Goal: Information Seeking & Learning: Compare options

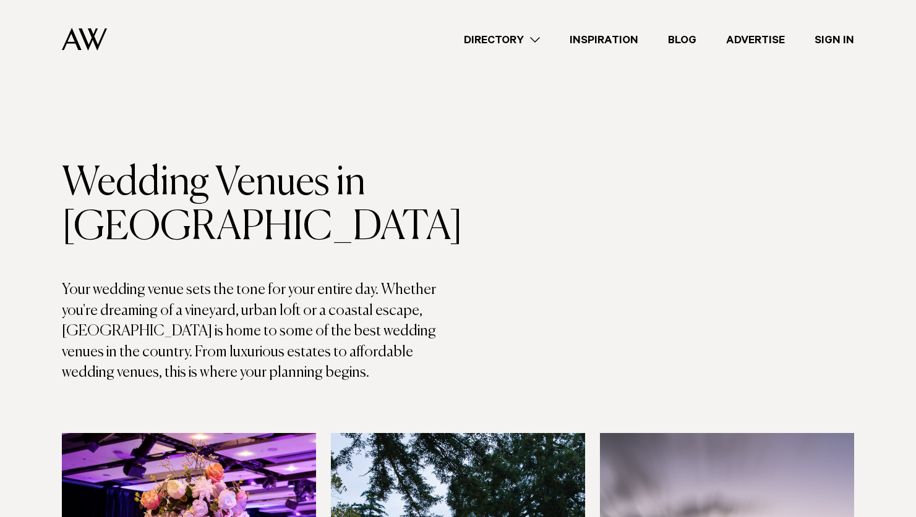
scroll to position [6884, 0]
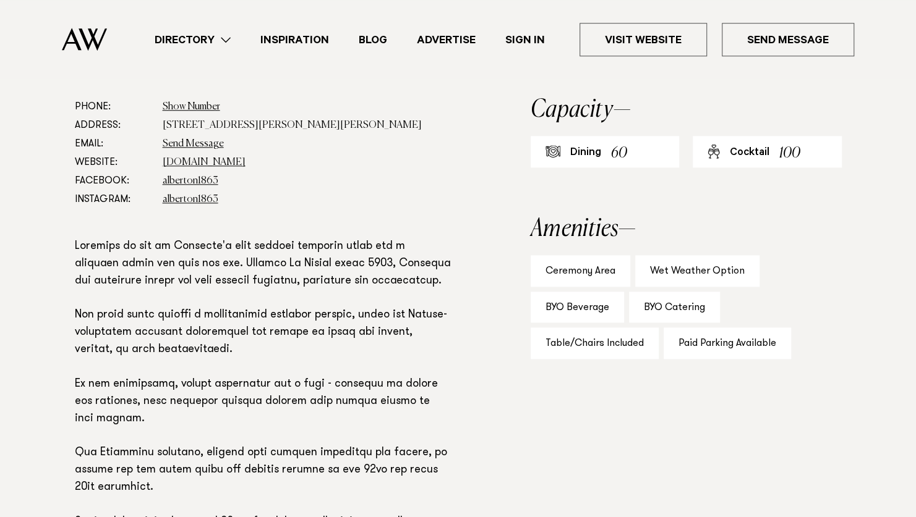
scroll to position [680, 0]
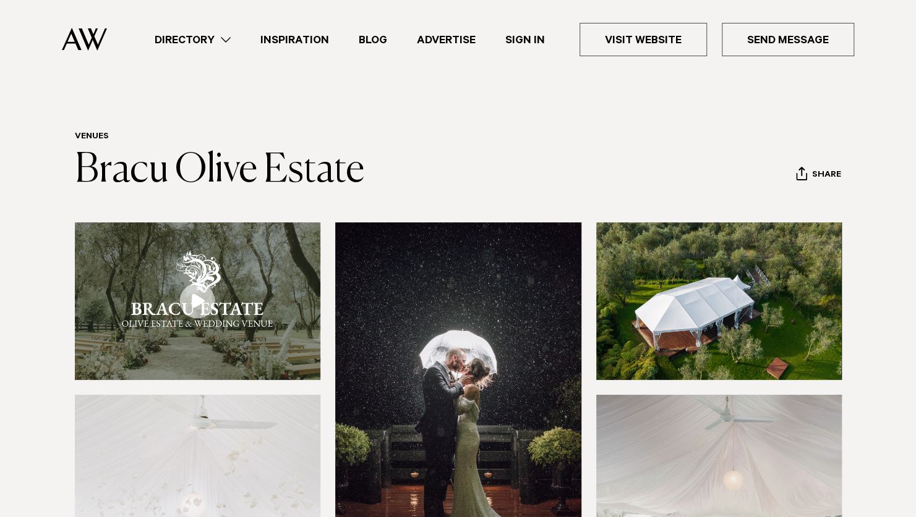
scroll to position [185, 0]
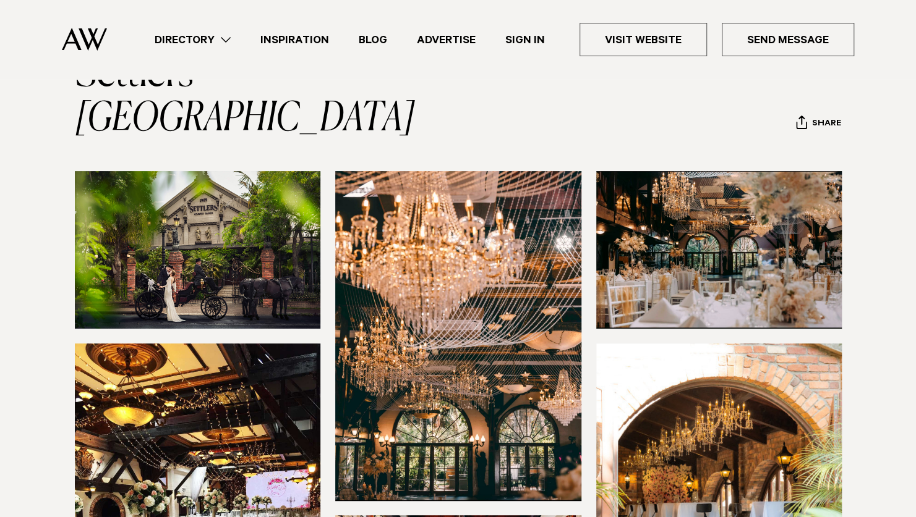
scroll to position [433, 0]
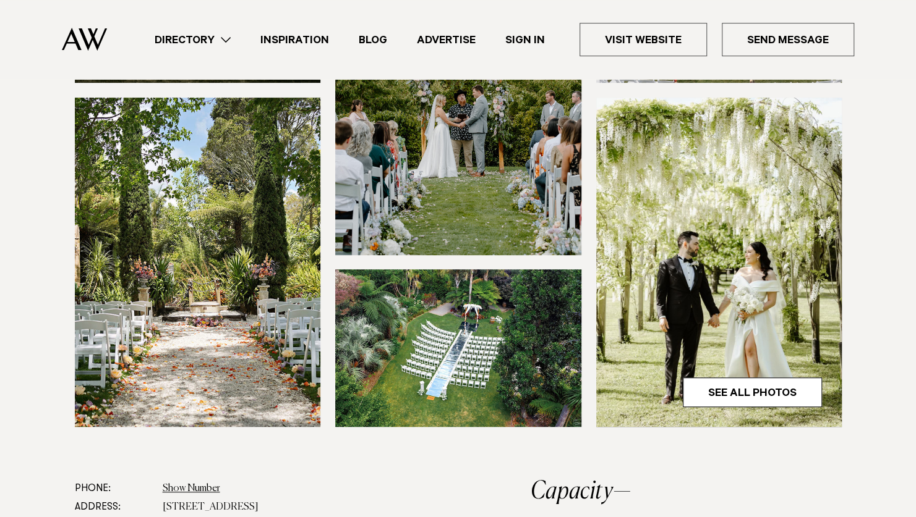
scroll to position [309, 0]
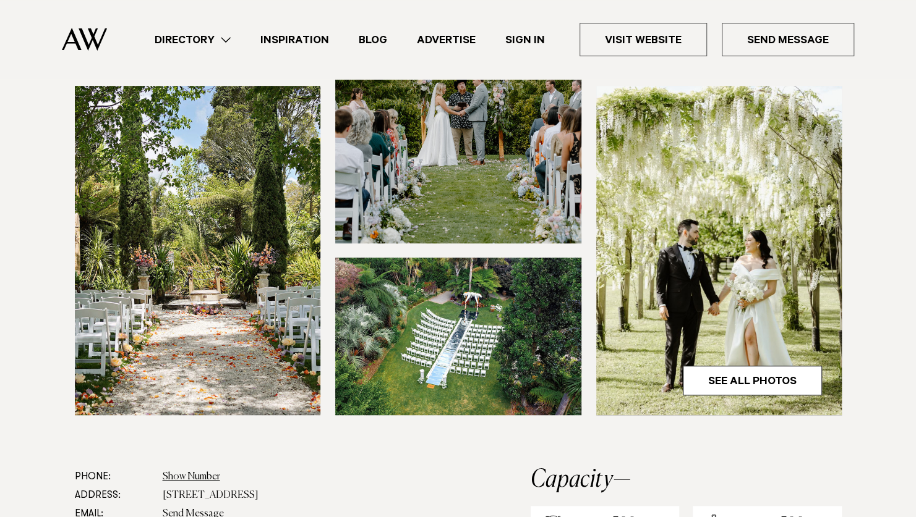
click at [755, 362] on img at bounding box center [719, 251] width 246 height 330
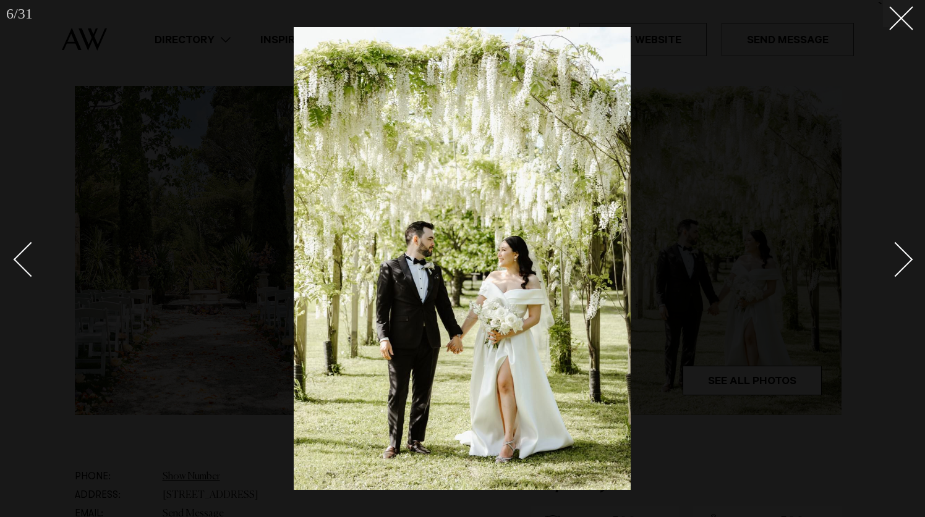
click at [905, 260] on div "Next slide" at bounding box center [895, 259] width 35 height 35
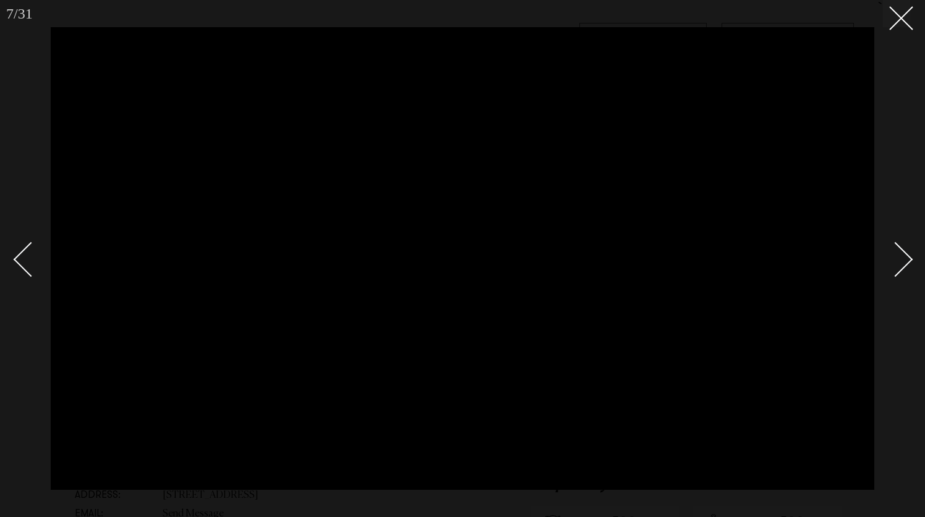
click at [905, 260] on div "Next slide" at bounding box center [895, 259] width 35 height 35
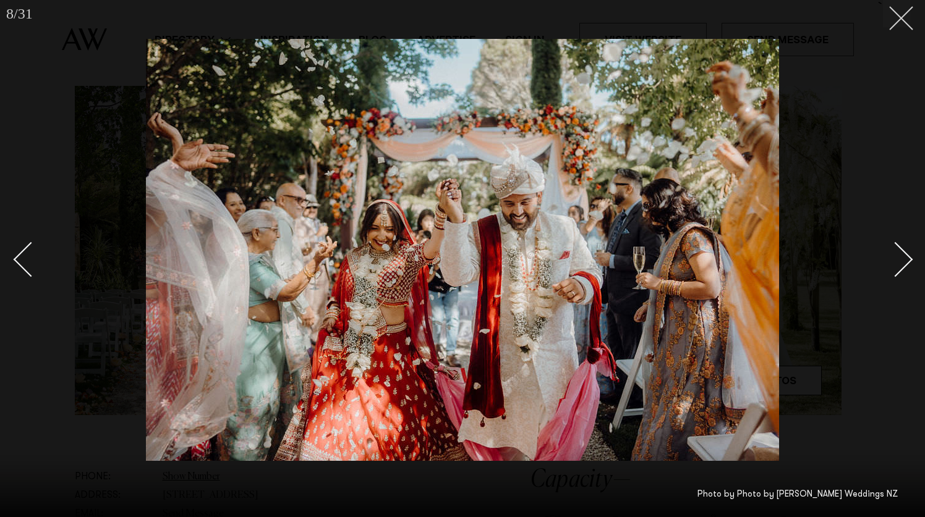
click at [901, 22] on button at bounding box center [896, 13] width 27 height 27
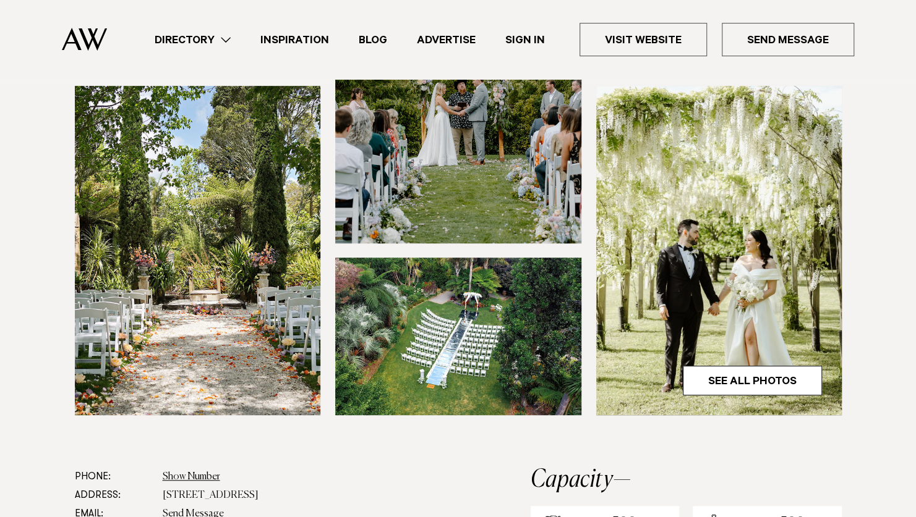
click at [496, 170] on img at bounding box center [458, 78] width 246 height 330
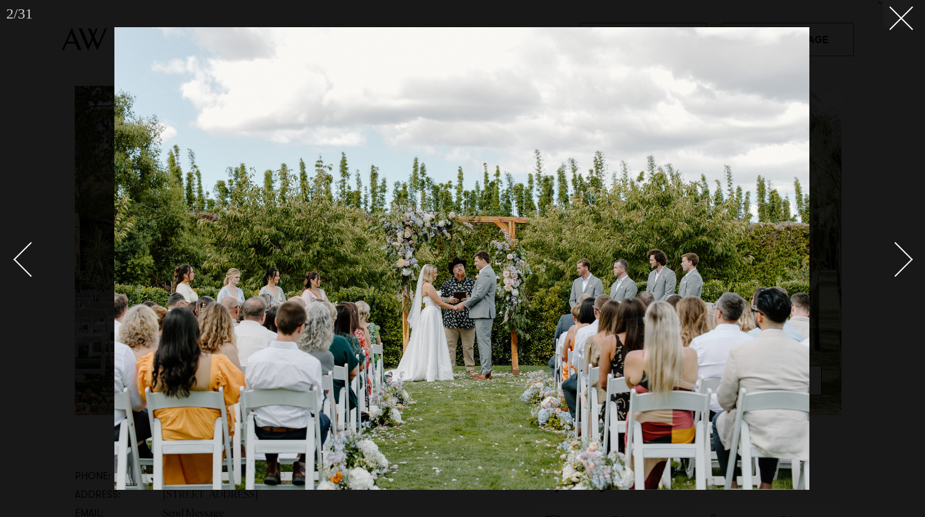
click at [900, 250] on div "Next slide" at bounding box center [895, 259] width 35 height 35
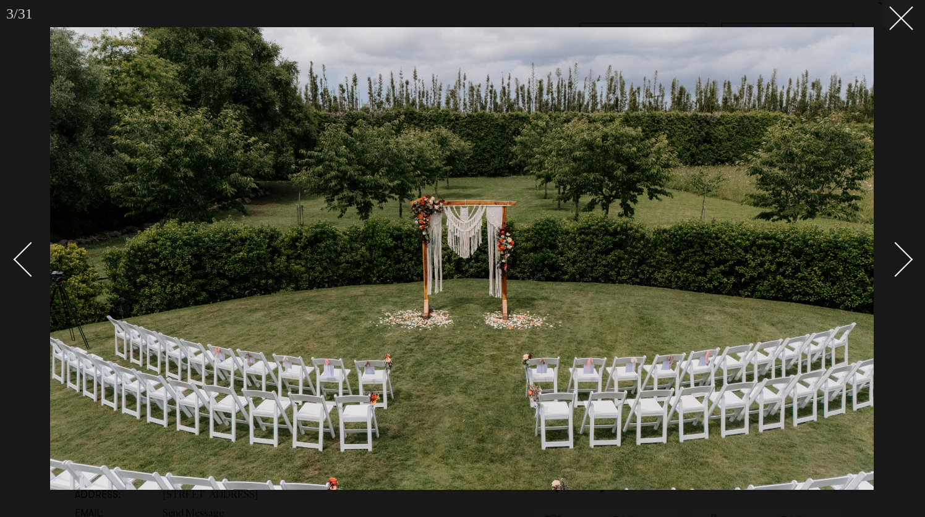
click at [900, 249] on div "Next slide" at bounding box center [895, 259] width 35 height 35
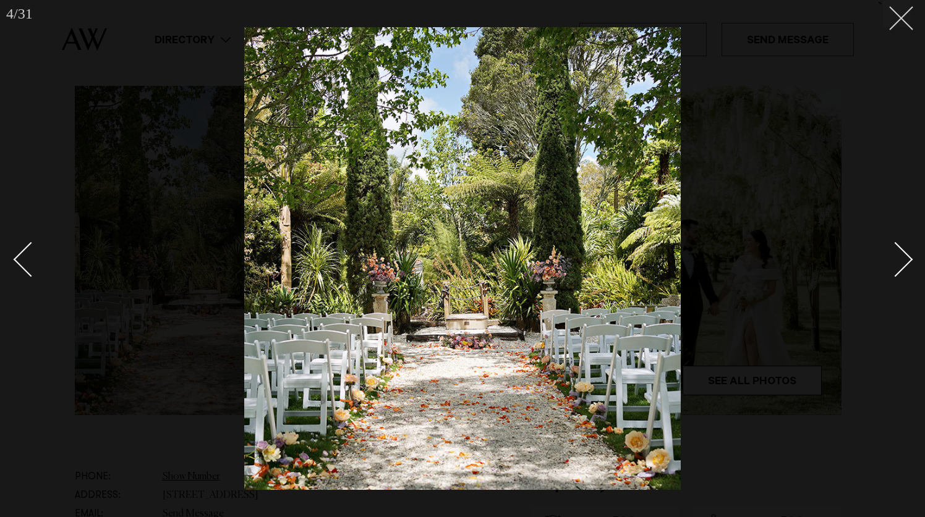
click at [905, 15] on button at bounding box center [896, 13] width 27 height 27
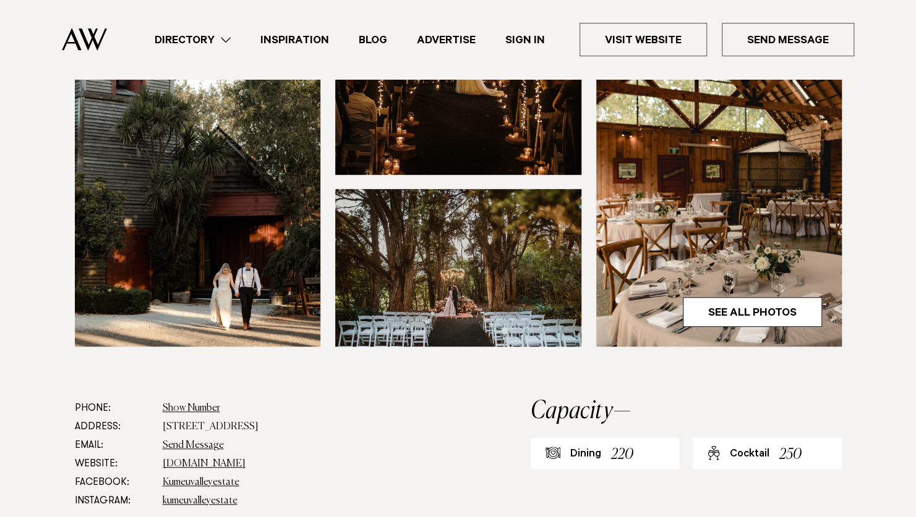
scroll to position [495, 0]
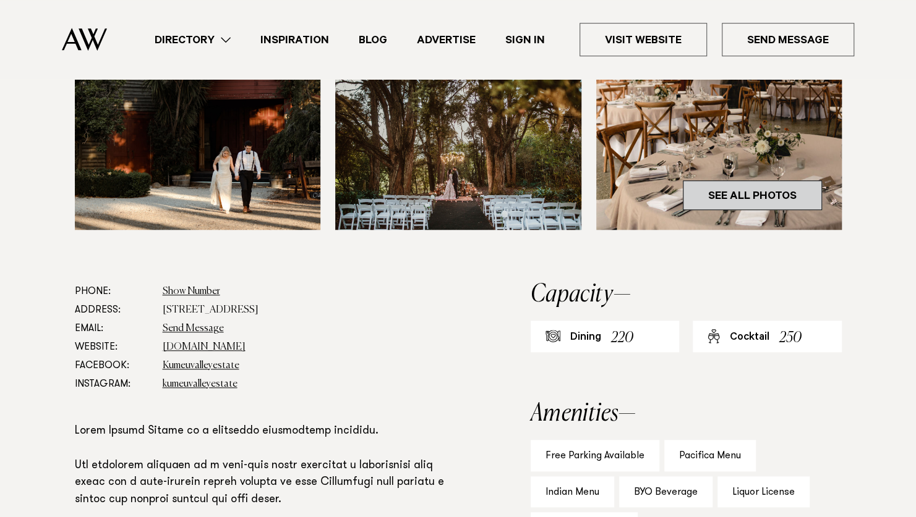
click at [730, 194] on link "See All Photos" at bounding box center [752, 196] width 139 height 30
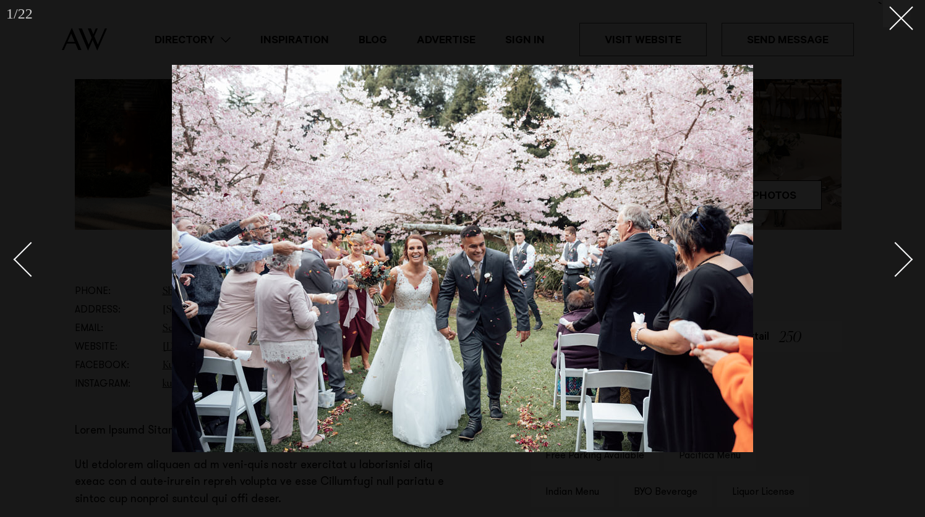
click at [898, 266] on div "Next slide" at bounding box center [895, 259] width 35 height 35
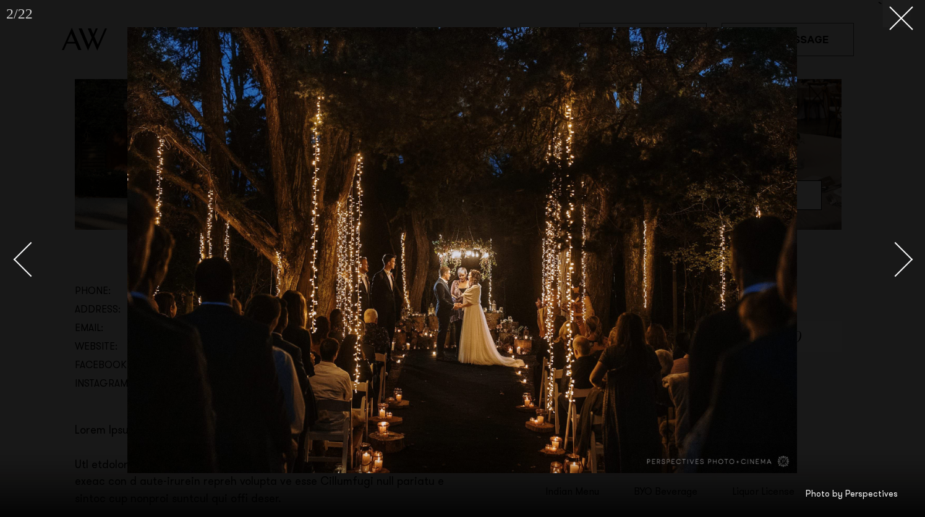
click at [898, 266] on div "Next slide" at bounding box center [895, 259] width 35 height 35
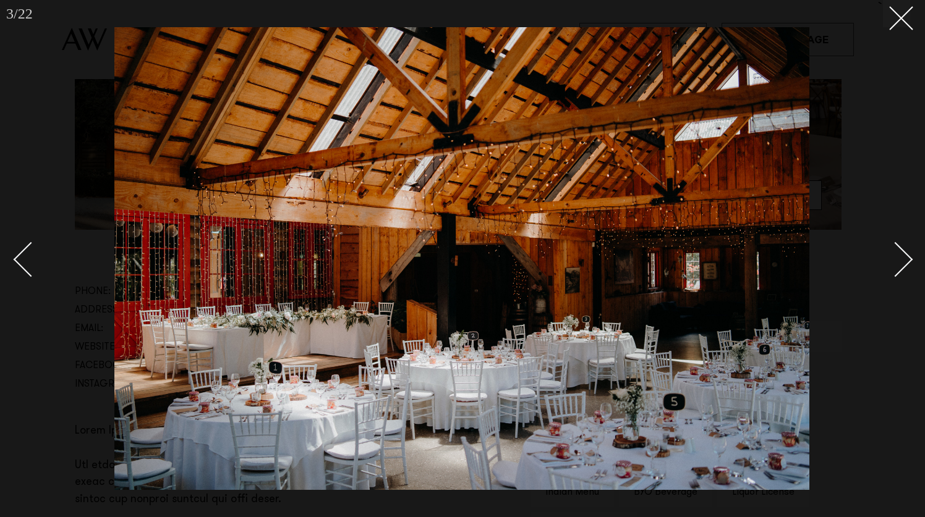
click at [898, 266] on div "Next slide" at bounding box center [895, 259] width 35 height 35
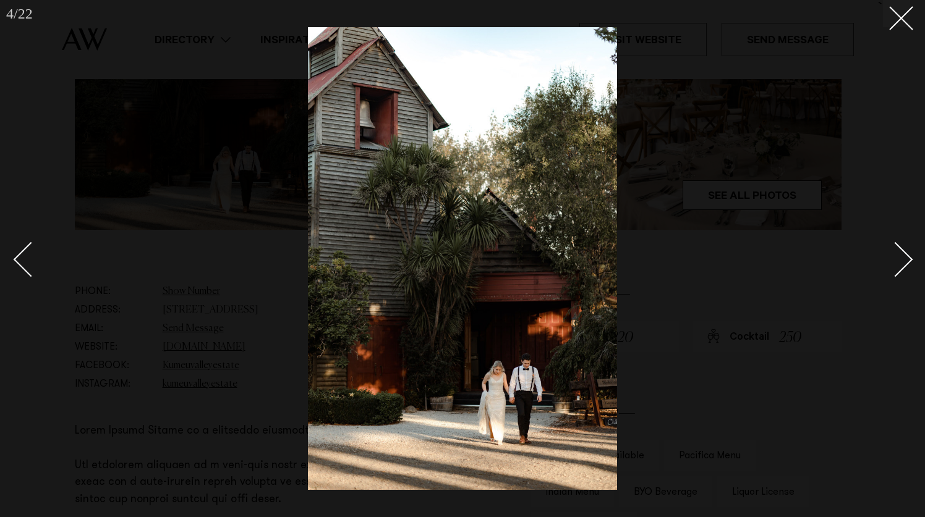
click at [898, 266] on div "Next slide" at bounding box center [895, 259] width 35 height 35
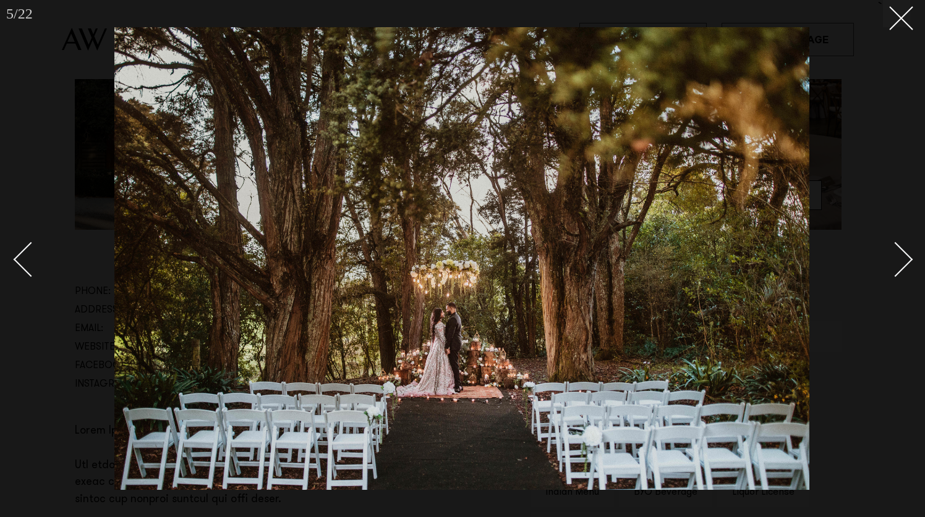
click at [887, 247] on link at bounding box center [888, 259] width 43 height 62
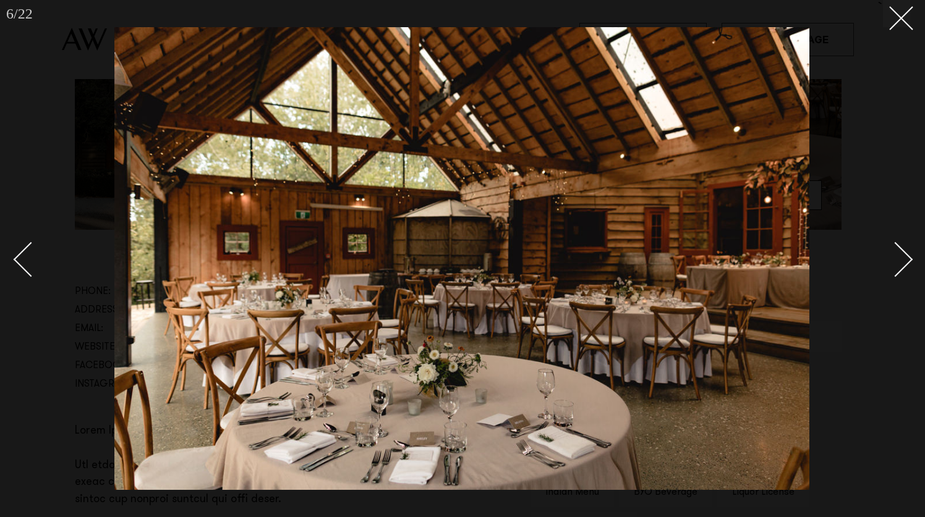
click at [887, 247] on link at bounding box center [888, 259] width 43 height 62
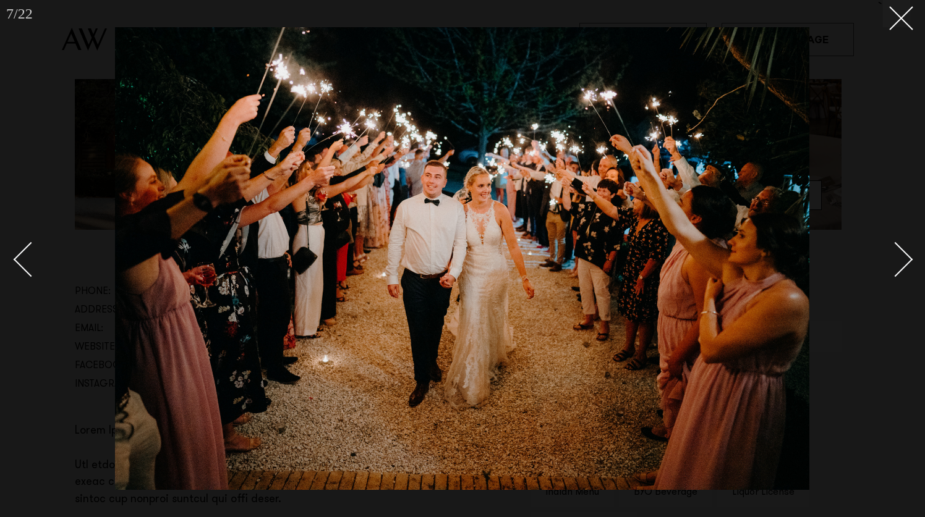
click at [887, 247] on link at bounding box center [888, 259] width 43 height 62
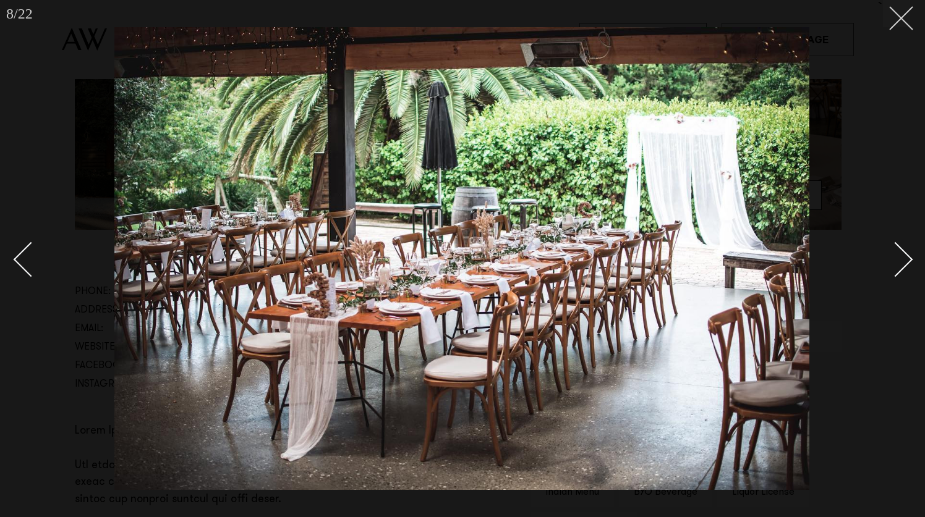
click at [889, 16] on icon at bounding box center [896, 13] width 15 height 15
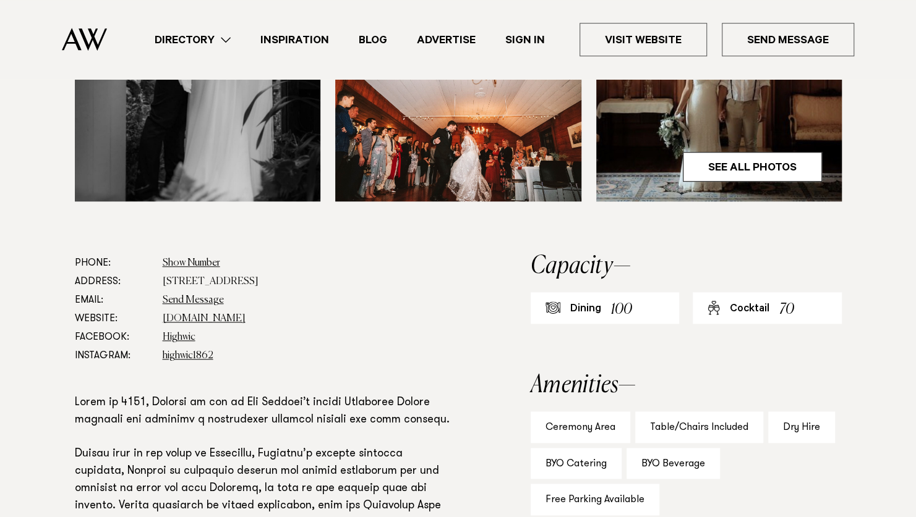
scroll to position [556, 0]
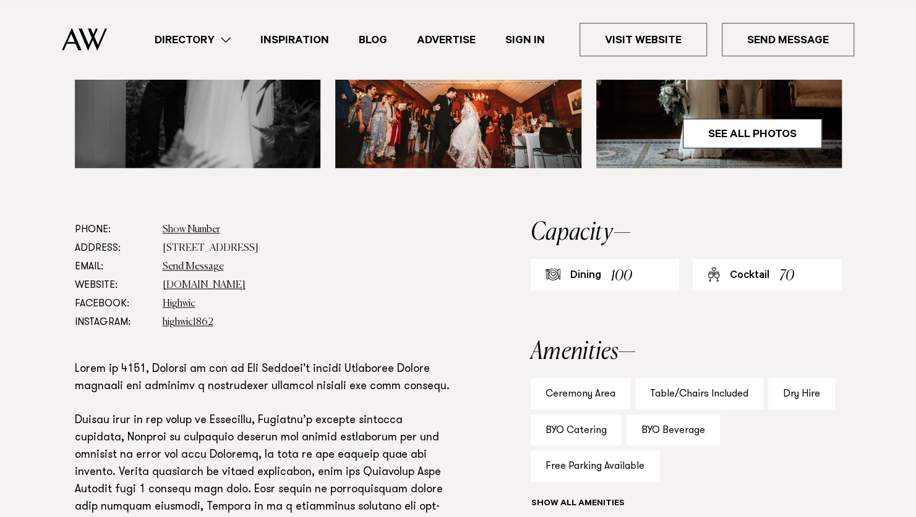
click at [243, 291] on dd "[DOMAIN_NAME]" at bounding box center [307, 285] width 288 height 19
click at [243, 284] on link "www.visitheritage.co.nz" at bounding box center [204, 286] width 83 height 10
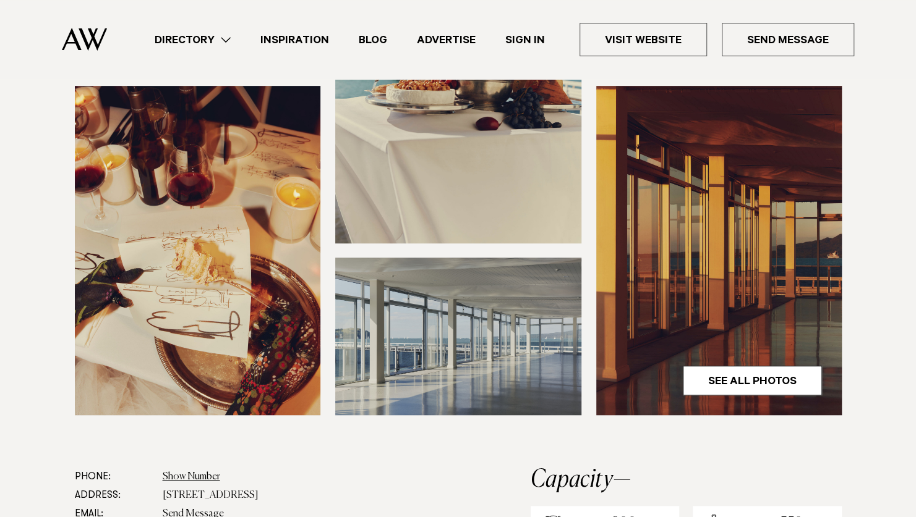
scroll to position [556, 0]
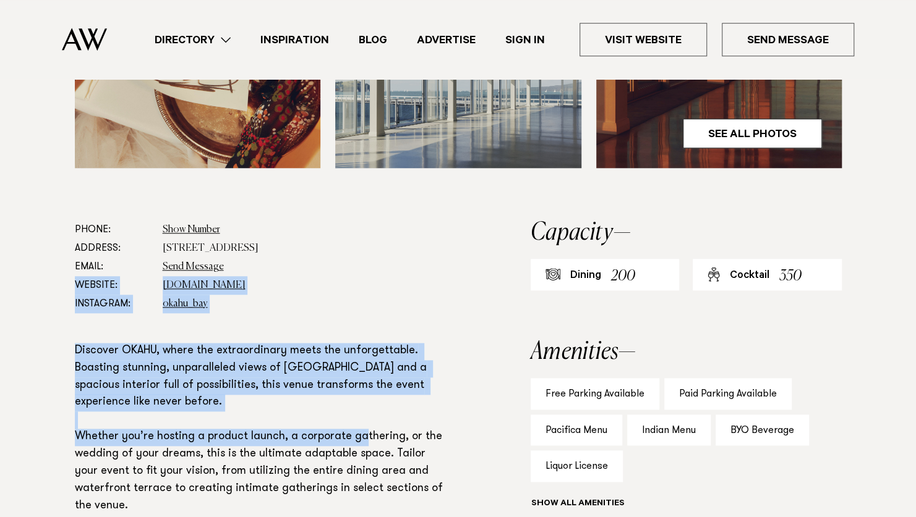
drag, startPoint x: 291, startPoint y: 263, endPoint x: 363, endPoint y: 431, distance: 182.2
click at [363, 431] on section "Phone: Show Number 0800 768 700 Address: 18 Tamaki Drive, Okahu Bay, Auckland 1…" at bounding box center [263, 463] width 376 height 485
drag, startPoint x: 363, startPoint y: 431, endPoint x: 276, endPoint y: 440, distance: 87.7
click at [276, 440] on p "Discover OKAHU, where the extraordinary meets the unforgettable. Boasting stunn…" at bounding box center [263, 498] width 376 height 310
click at [281, 398] on p "Discover OKAHU, where the extraordinary meets the unforgettable. Boasting stunn…" at bounding box center [263, 498] width 376 height 310
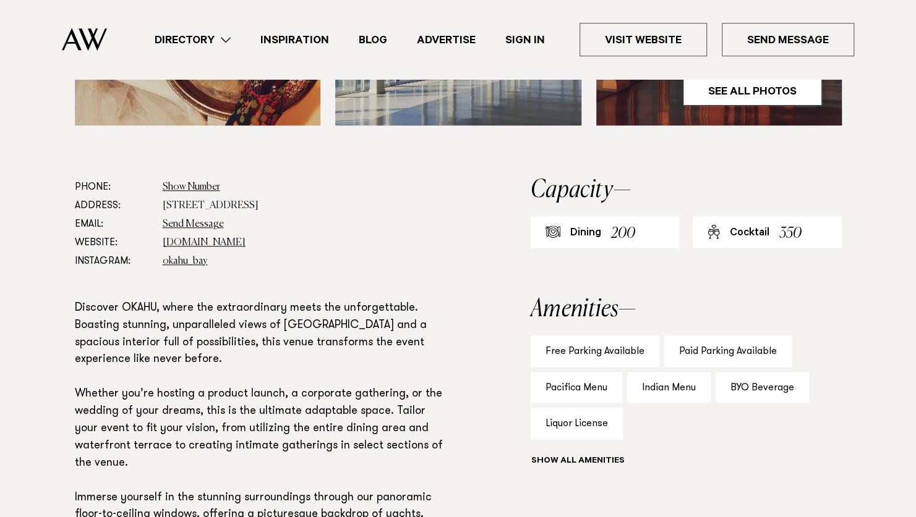
scroll to position [618, 0]
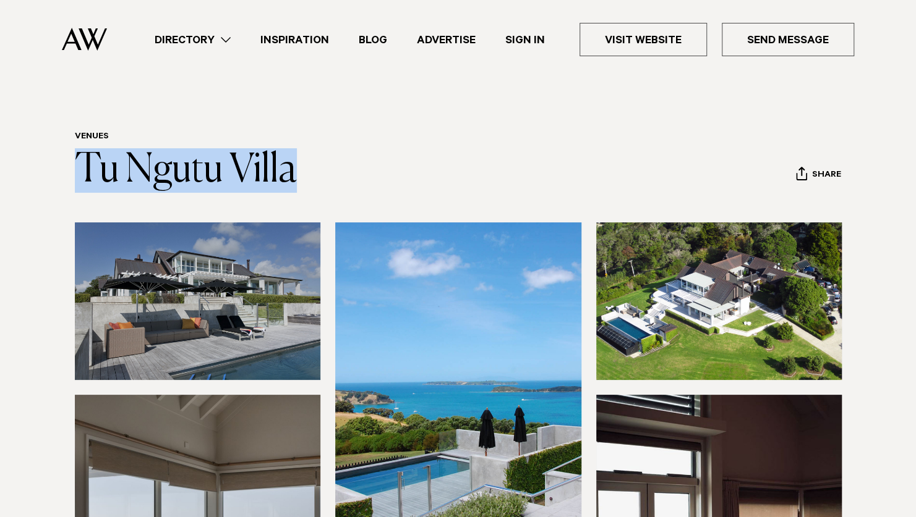
drag, startPoint x: 341, startPoint y: 176, endPoint x: 32, endPoint y: 179, distance: 309.8
click at [32, 179] on div "Venues Tu [GEOGRAPHIC_DATA] Share Copy Link Email twitter" at bounding box center [458, 162] width 870 height 61
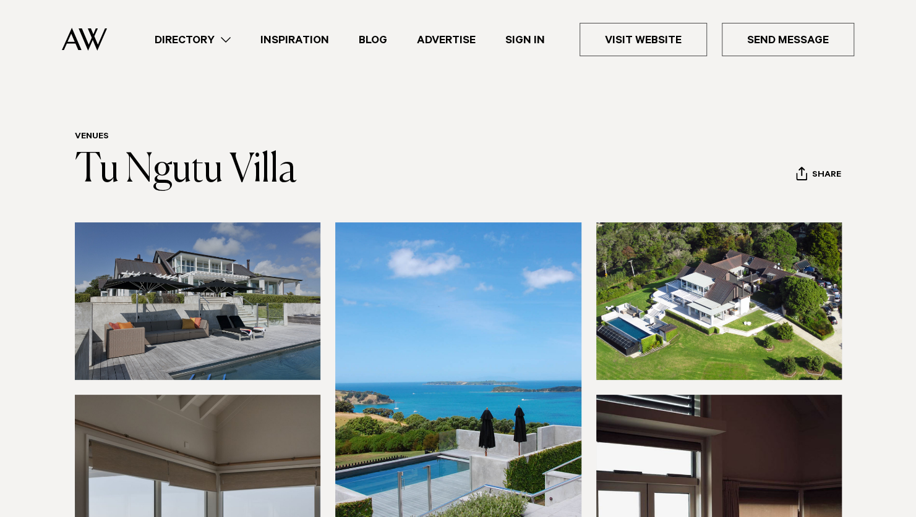
drag, startPoint x: 32, startPoint y: 179, endPoint x: 416, endPoint y: 137, distance: 386.8
click at [416, 137] on header "Venues Tu [GEOGRAPHIC_DATA] Share Copy Link Email twitter facebook" at bounding box center [458, 162] width 767 height 61
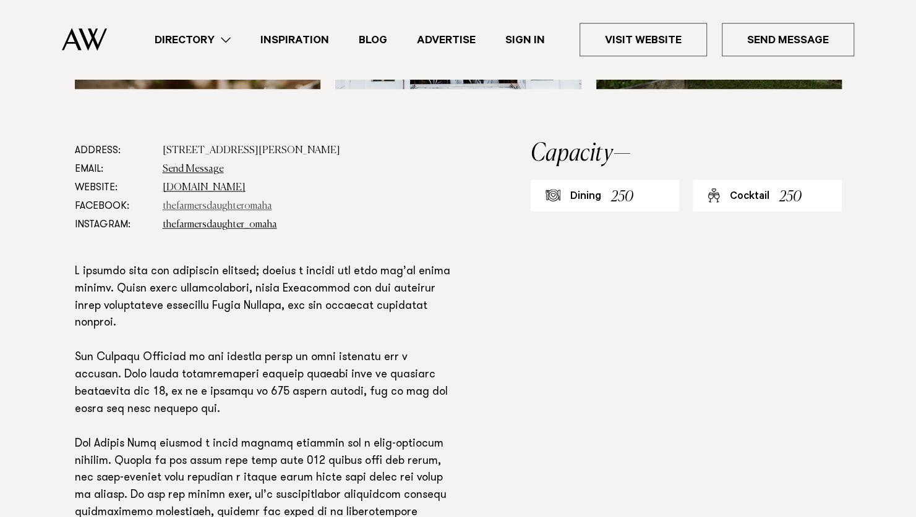
scroll to position [680, 0]
drag, startPoint x: 244, startPoint y: 163, endPoint x: 372, endPoint y: 135, distance: 131.1
click at [376, 160] on dd "Send Message" at bounding box center [307, 169] width 288 height 19
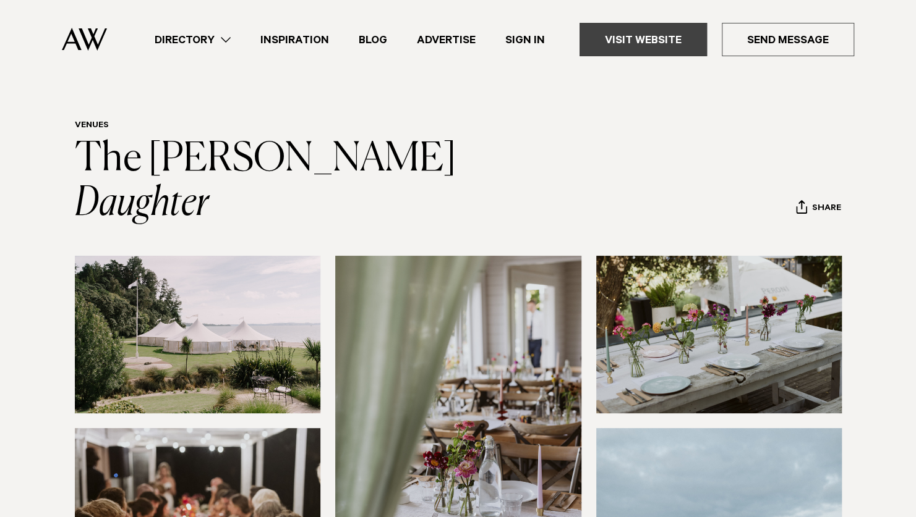
scroll to position [0, 0]
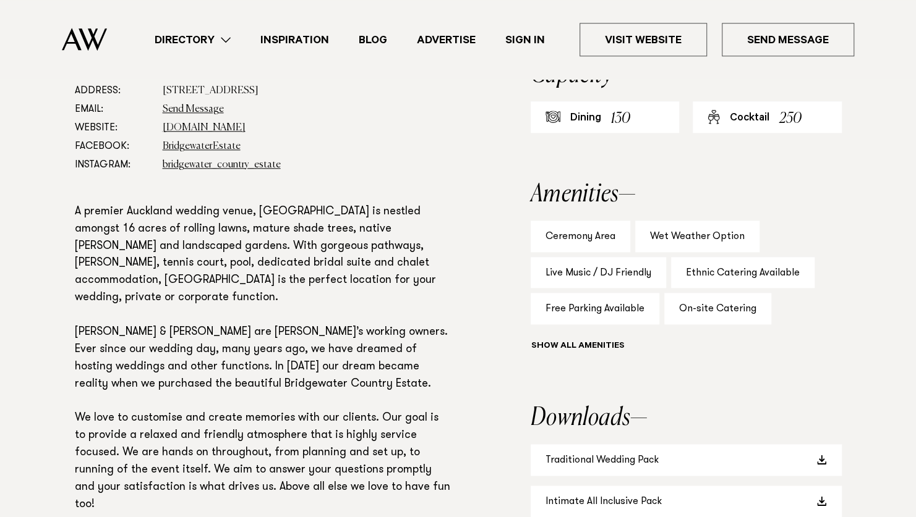
scroll to position [742, 0]
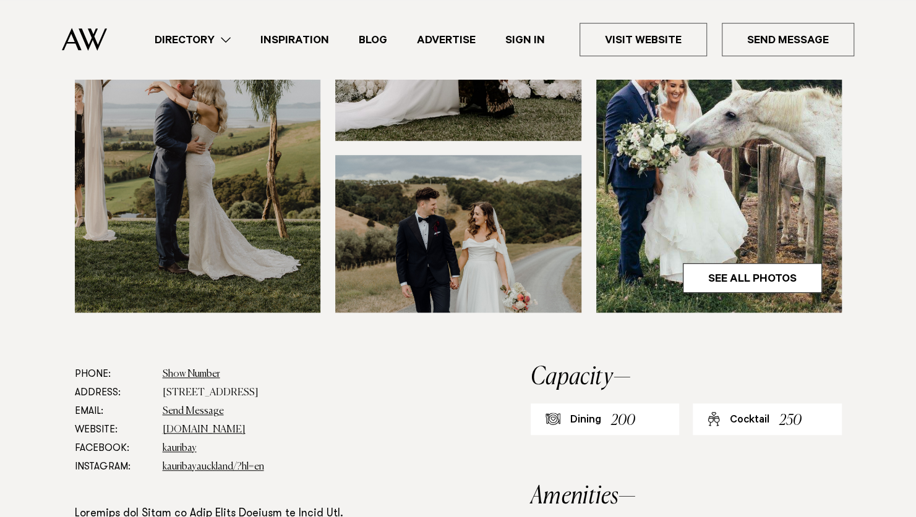
scroll to position [433, 0]
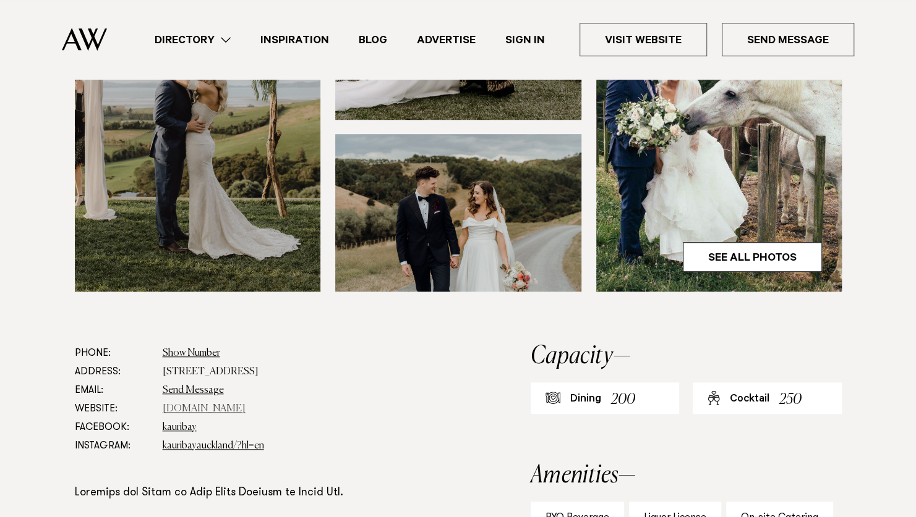
click at [200, 409] on link "[DOMAIN_NAME]" at bounding box center [204, 409] width 83 height 10
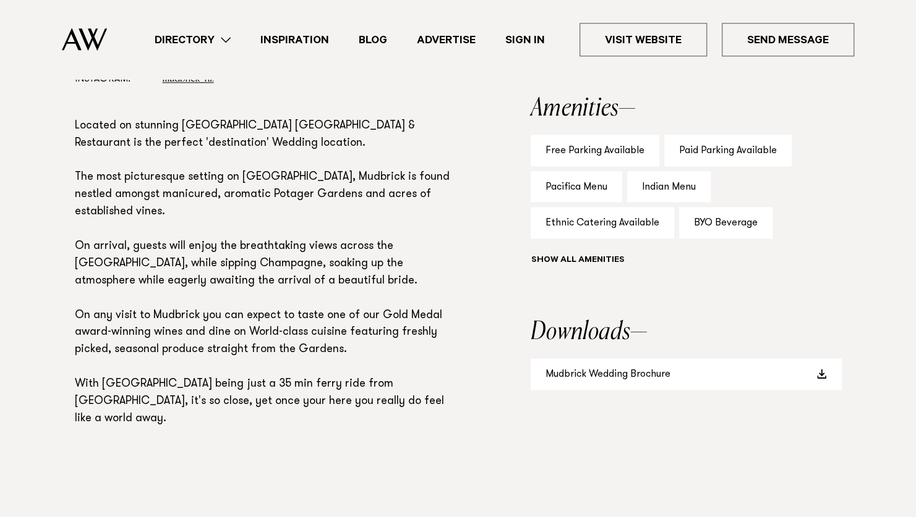
scroll to position [927, 0]
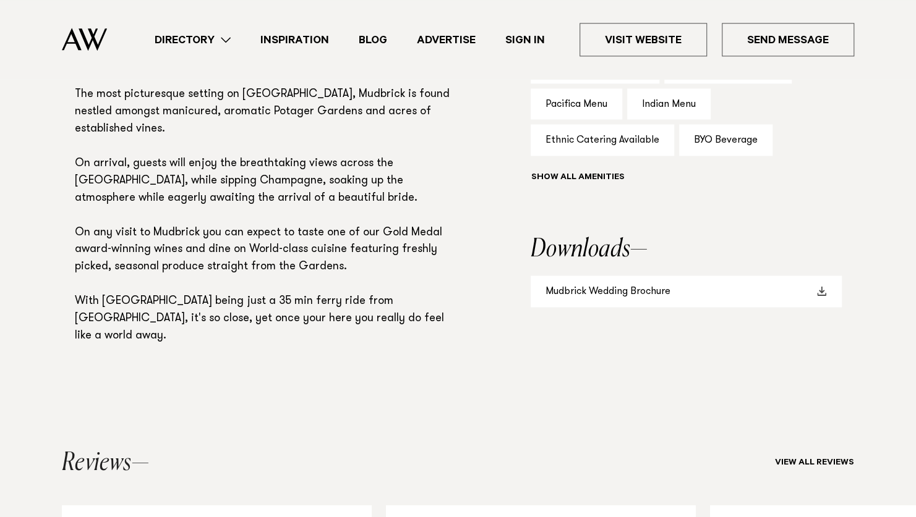
click at [618, 292] on link "Mudbrick Wedding Brochure" at bounding box center [685, 292] width 311 height 32
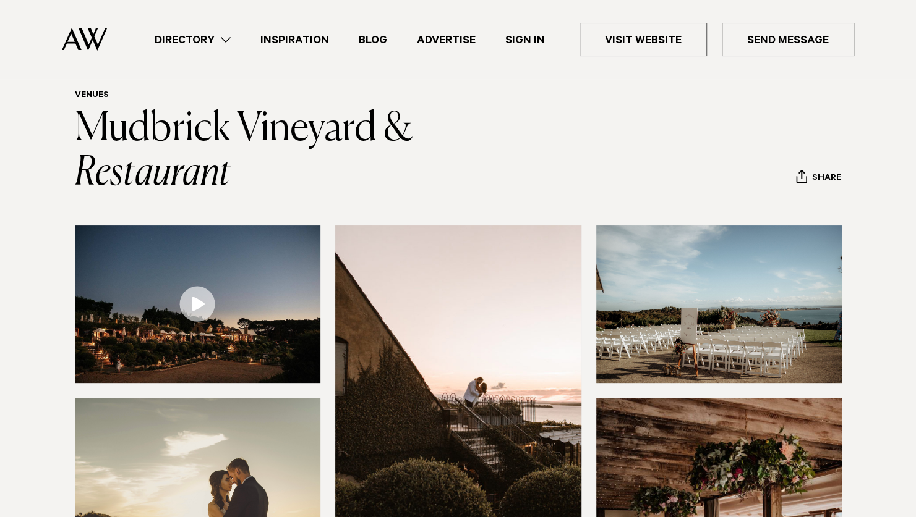
scroll to position [0, 0]
